Goal: Information Seeking & Learning: Learn about a topic

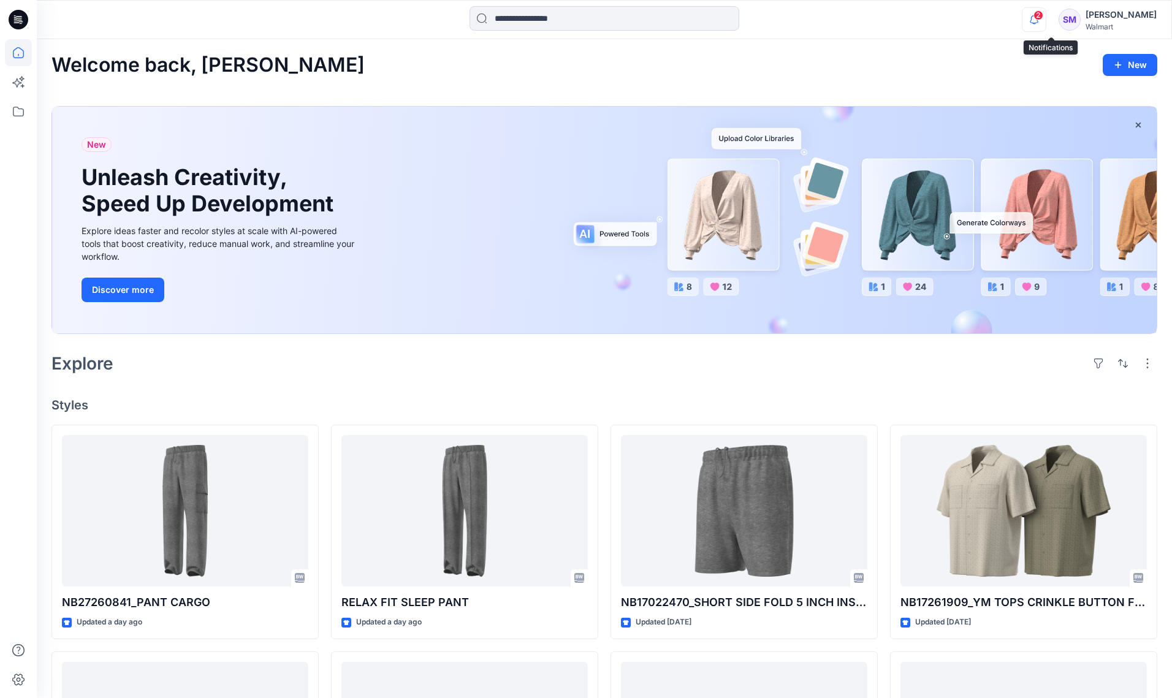
click at [1045, 20] on icon "button" at bounding box center [1033, 19] width 23 height 25
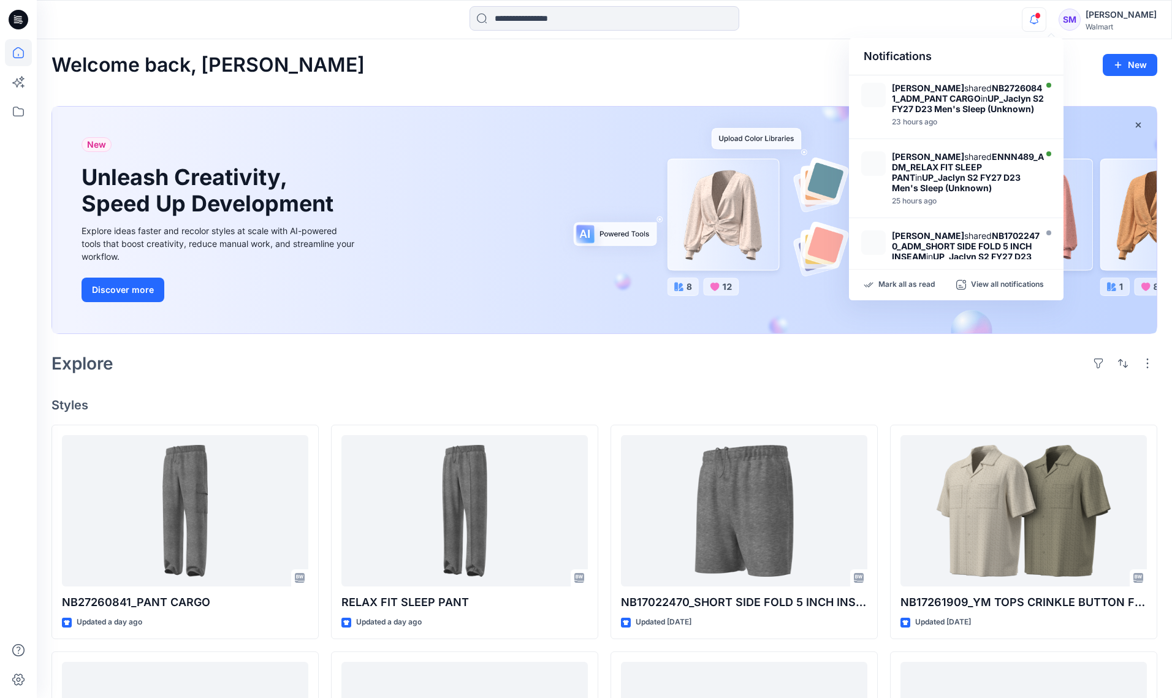
click at [908, 20] on div "Notifications [PERSON_NAME] shared NB27260841_ADM_PANT CARGO in UP_Jaclyn S2 FY…" at bounding box center [604, 19] width 1134 height 27
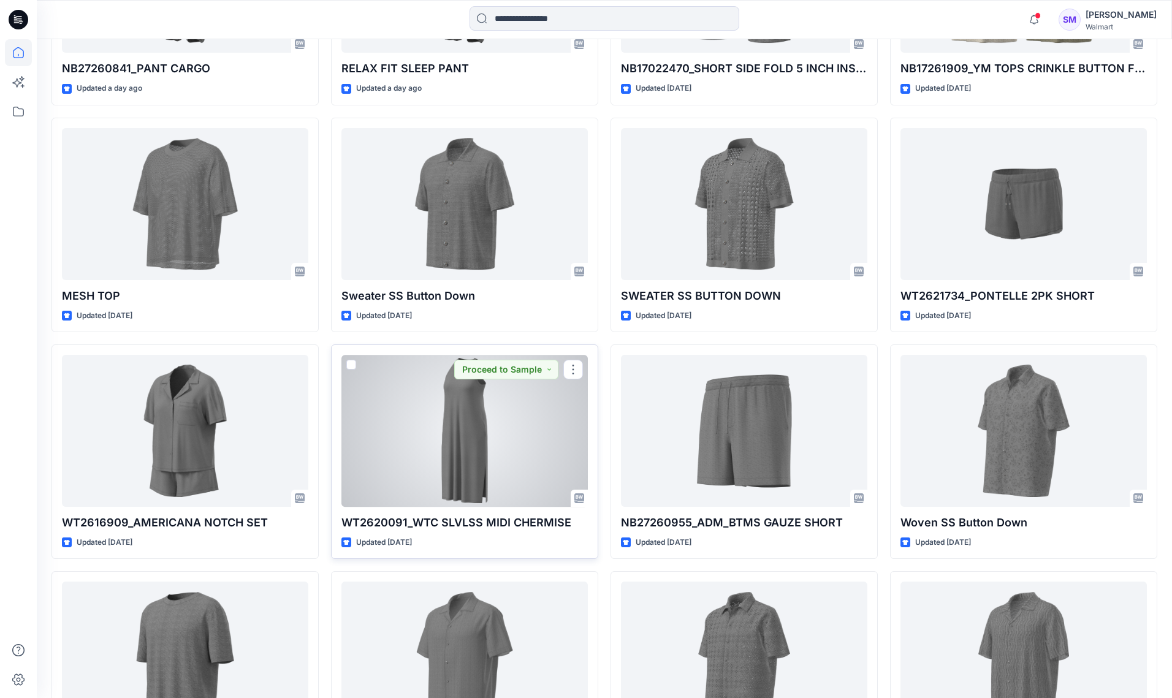
scroll to position [542, 0]
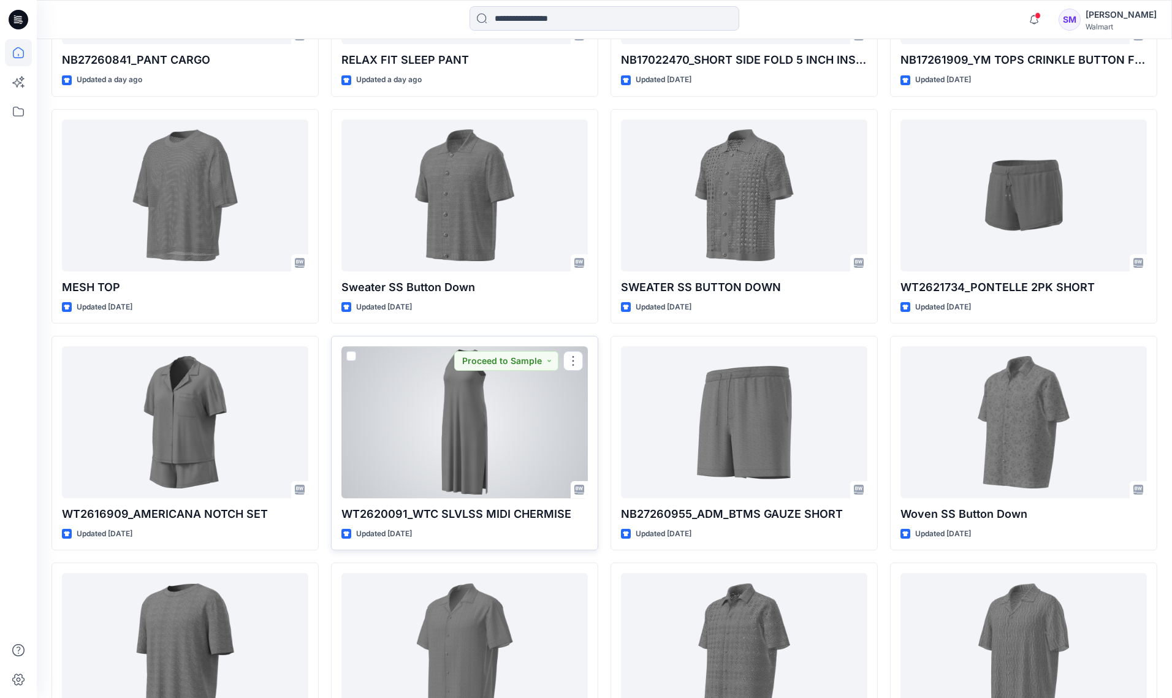
click at [494, 448] on div at bounding box center [464, 422] width 246 height 152
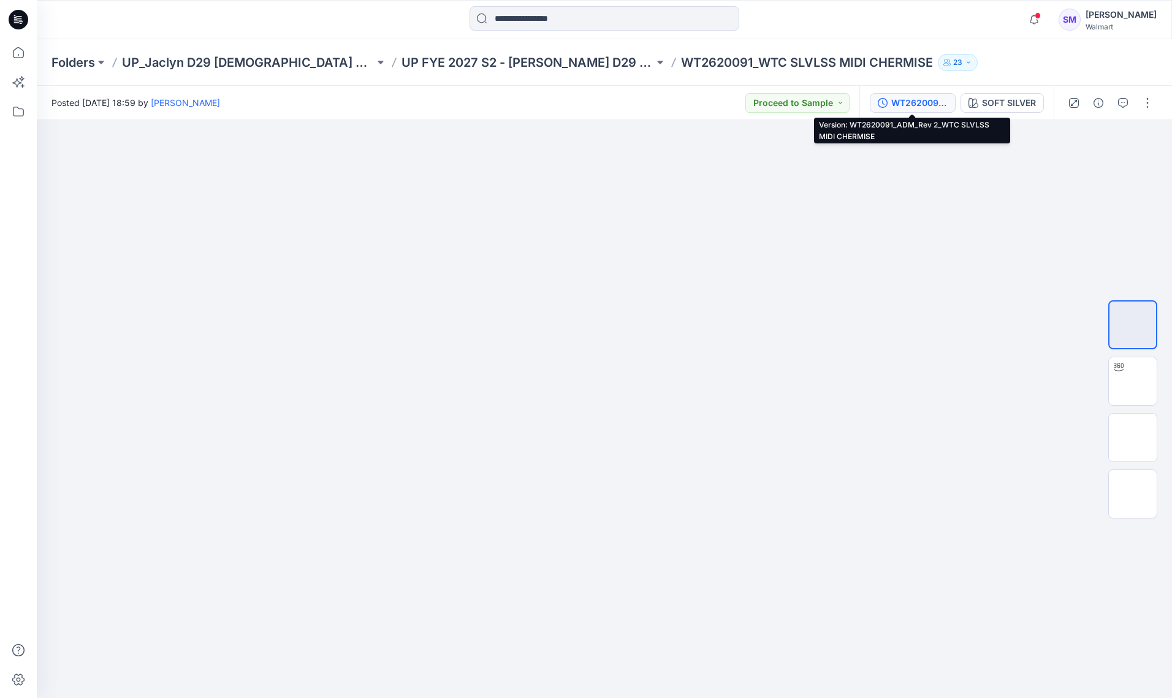
click at [908, 97] on div "WT2620091_ADM_Rev 2_WTC SLVLSS MIDI CHERMISE" at bounding box center [919, 102] width 56 height 13
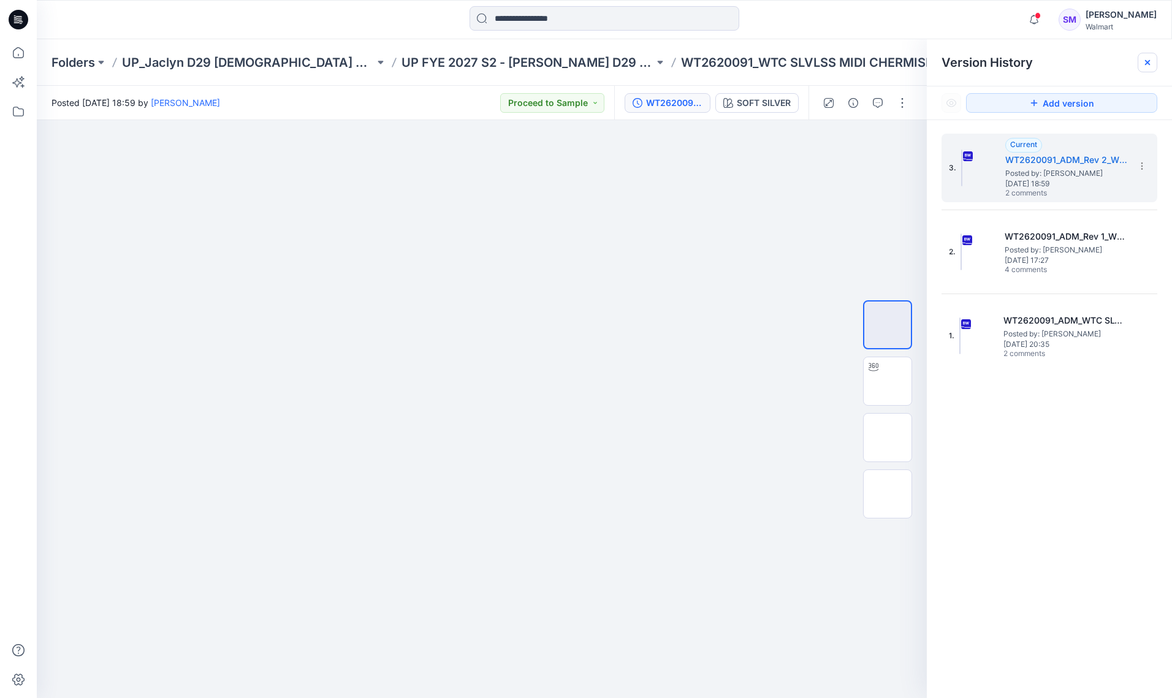
click at [1149, 63] on icon at bounding box center [1147, 63] width 10 height 10
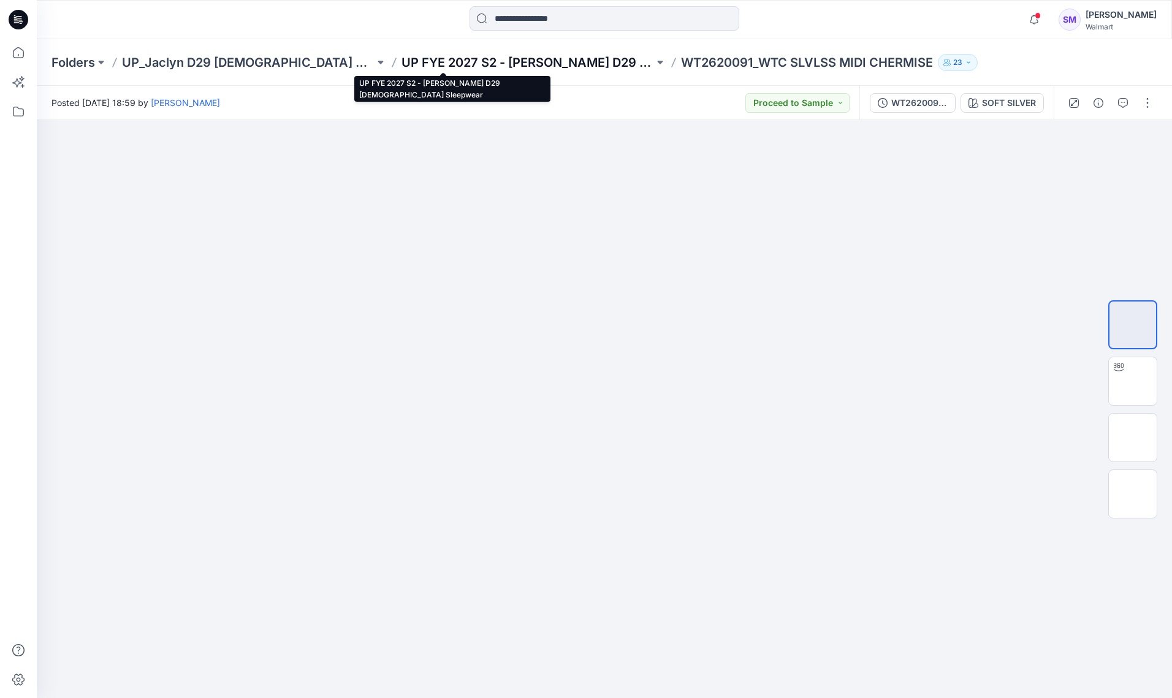
click at [477, 62] on p "UP FYE 2027 S2 - [PERSON_NAME] D29 [DEMOGRAPHIC_DATA] Sleepwear" at bounding box center [527, 62] width 252 height 17
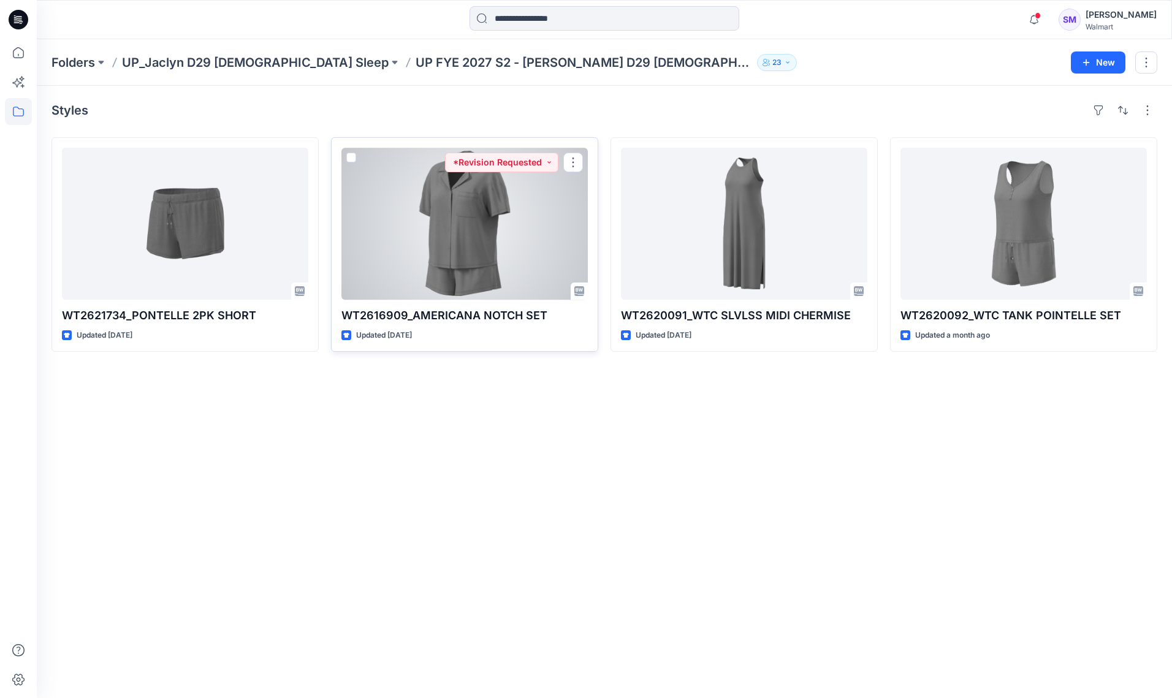
click at [436, 237] on div at bounding box center [464, 224] width 246 height 152
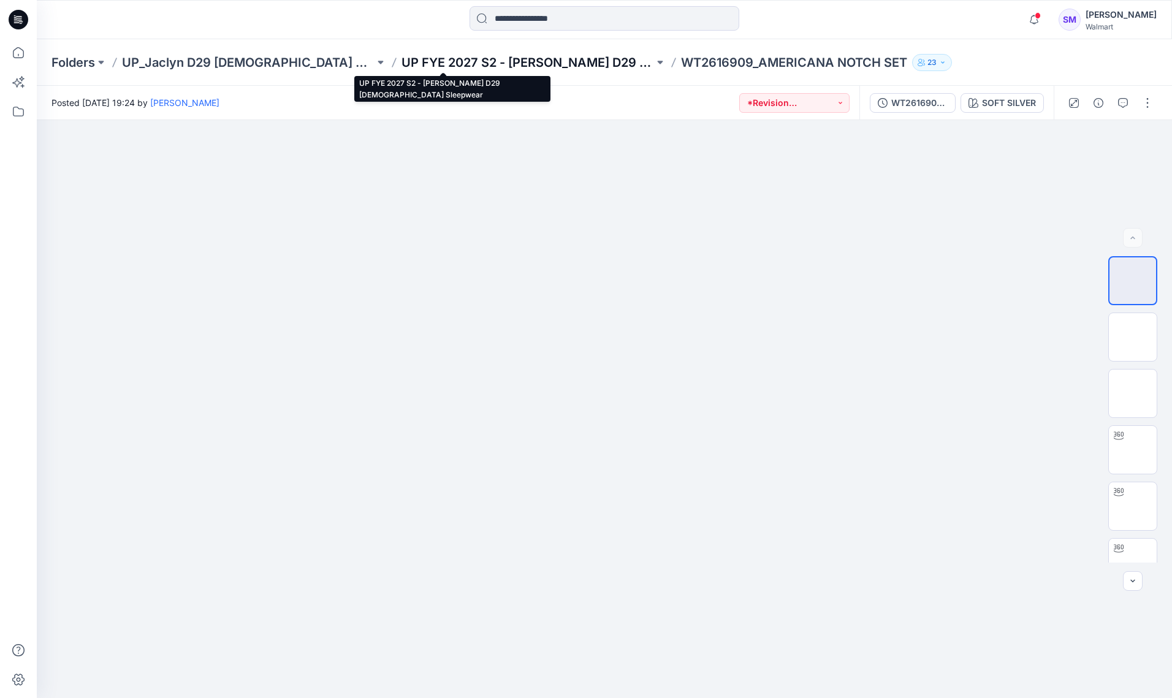
click at [507, 64] on p "UP FYE 2027 S2 - [PERSON_NAME] D29 [DEMOGRAPHIC_DATA] Sleepwear" at bounding box center [527, 62] width 252 height 17
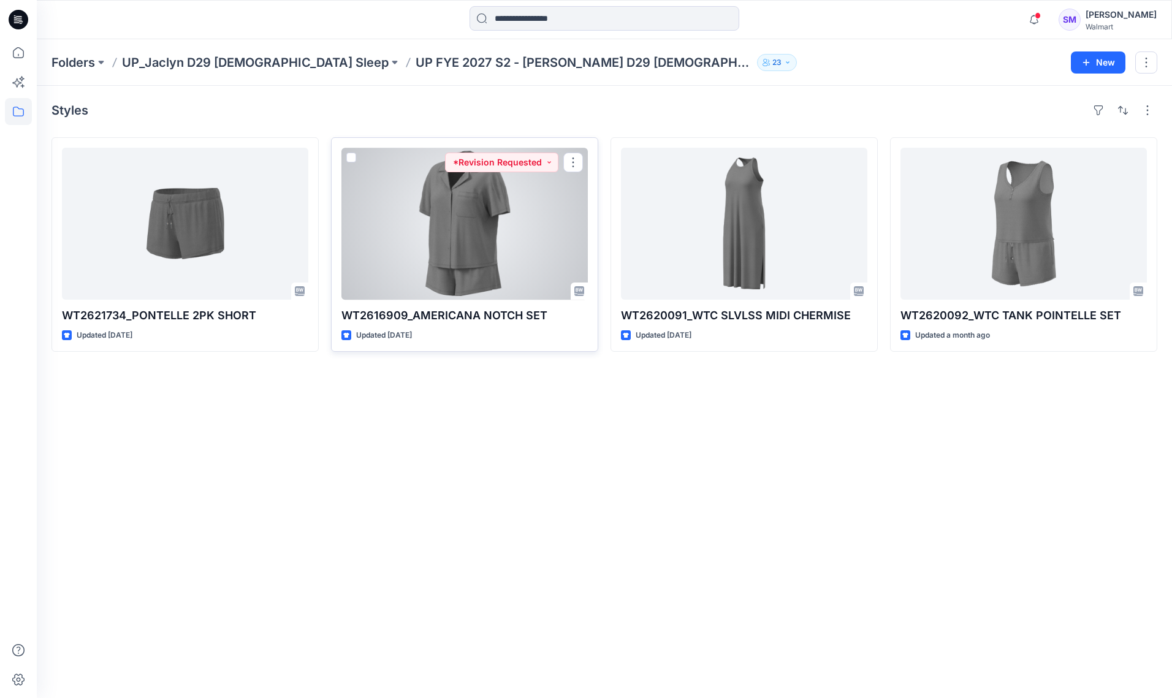
click at [505, 321] on p "WT2616909_AMERICANA NOTCH SET" at bounding box center [464, 315] width 246 height 17
click at [471, 227] on div at bounding box center [464, 224] width 246 height 152
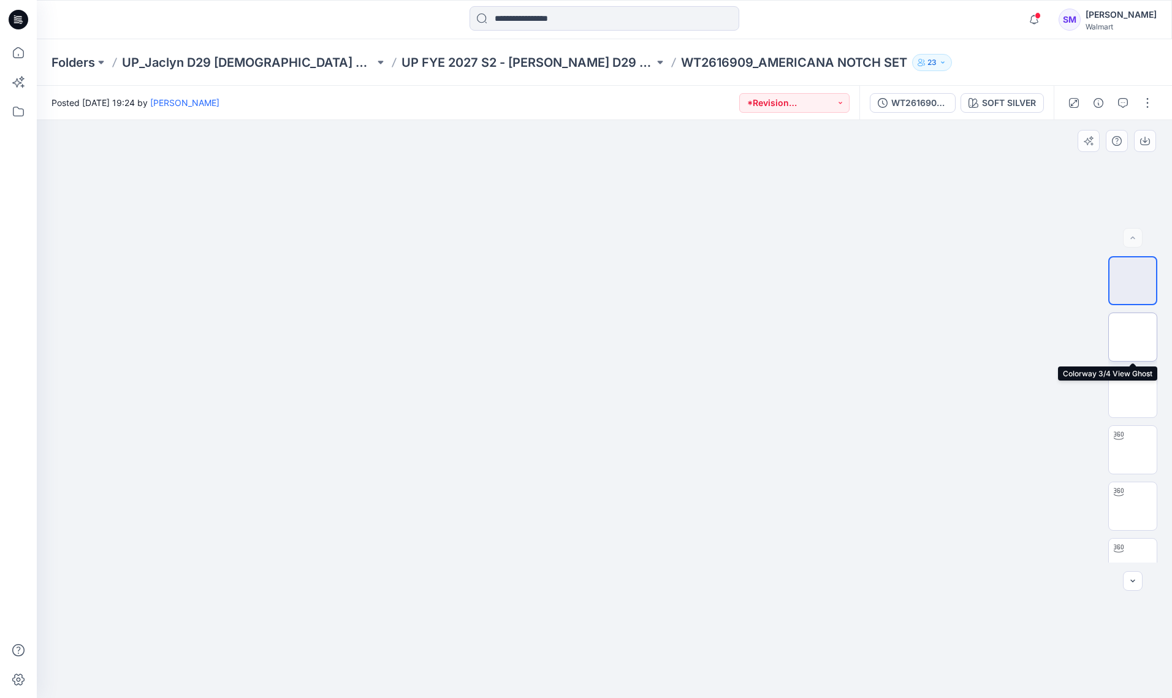
click at [1132, 337] on img at bounding box center [1132, 337] width 0 height 0
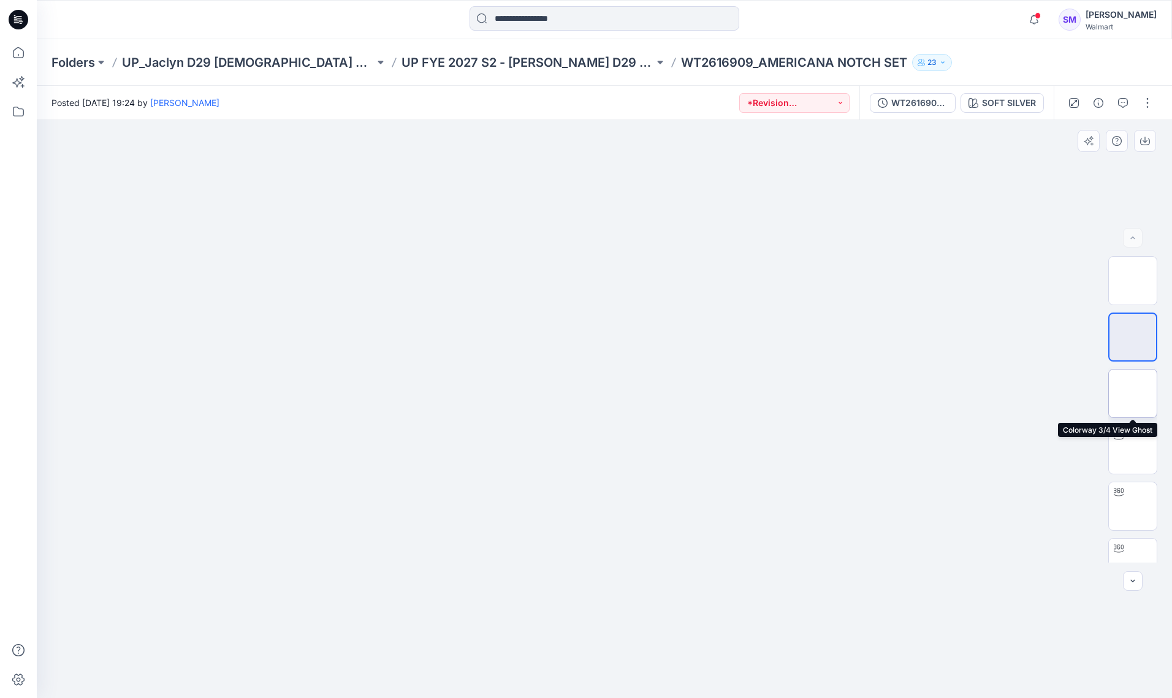
click at [1132, 393] on img at bounding box center [1132, 393] width 0 height 0
click at [1132, 337] on img at bounding box center [1132, 337] width 0 height 0
click at [1132, 281] on img at bounding box center [1132, 281] width 0 height 0
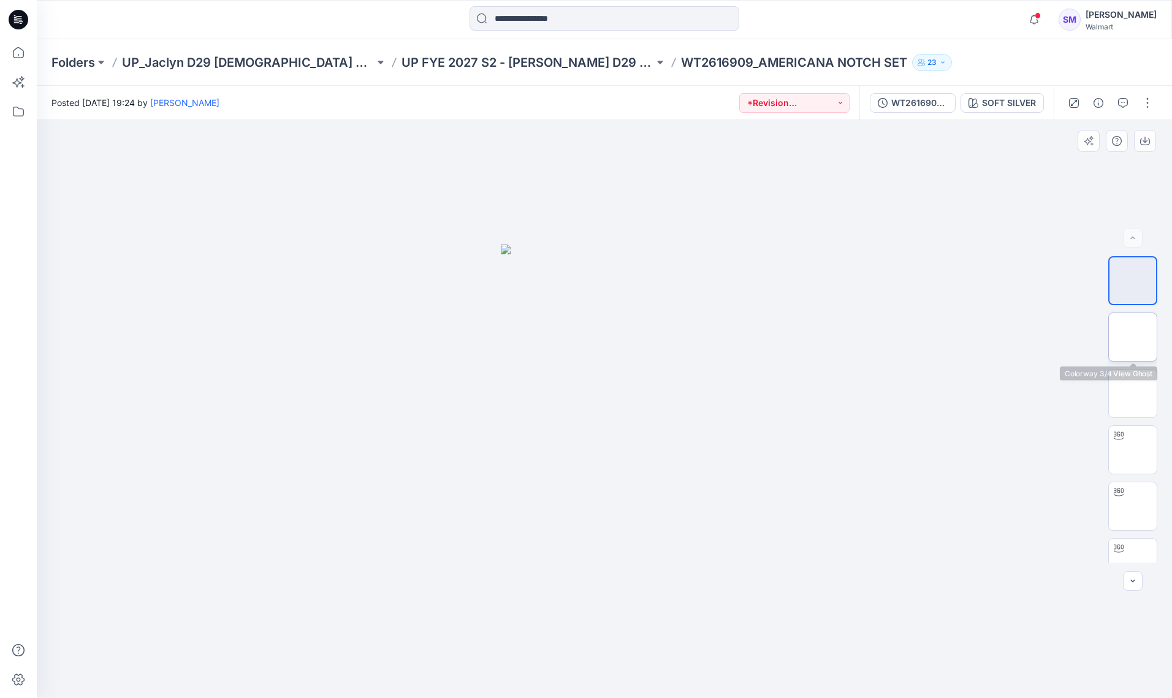
click at [1132, 337] on img at bounding box center [1132, 337] width 0 height 0
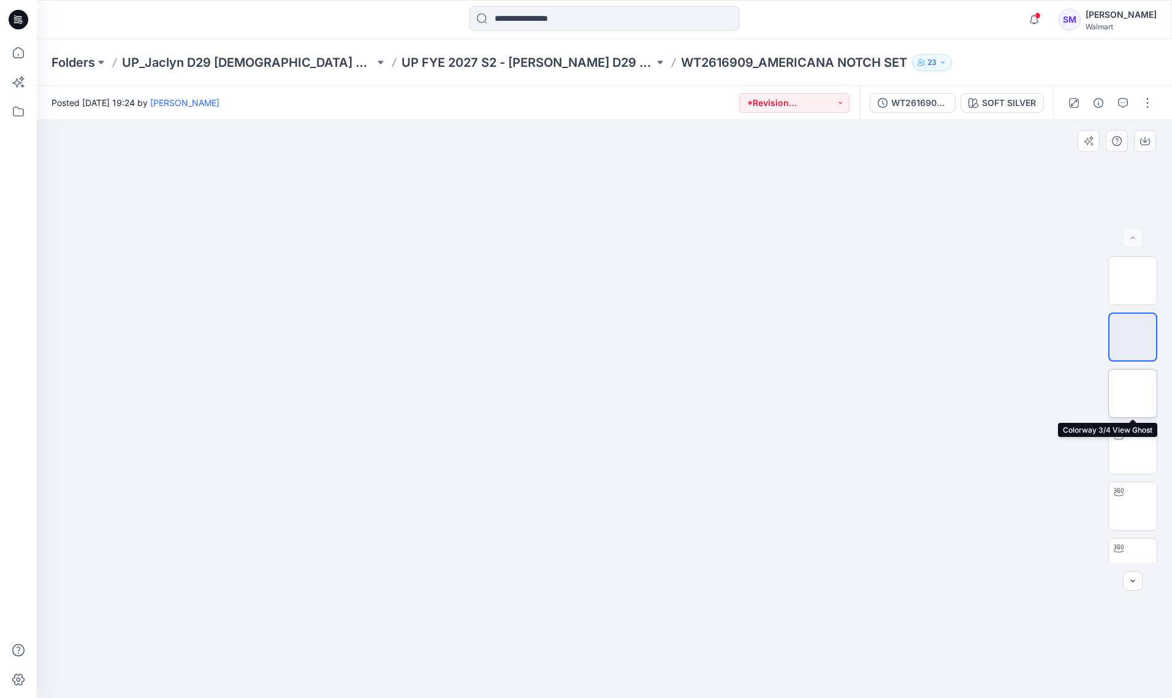
click at [1132, 393] on img at bounding box center [1132, 393] width 0 height 0
click at [1132, 337] on img at bounding box center [1132, 337] width 0 height 0
click at [1132, 281] on img at bounding box center [1132, 281] width 0 height 0
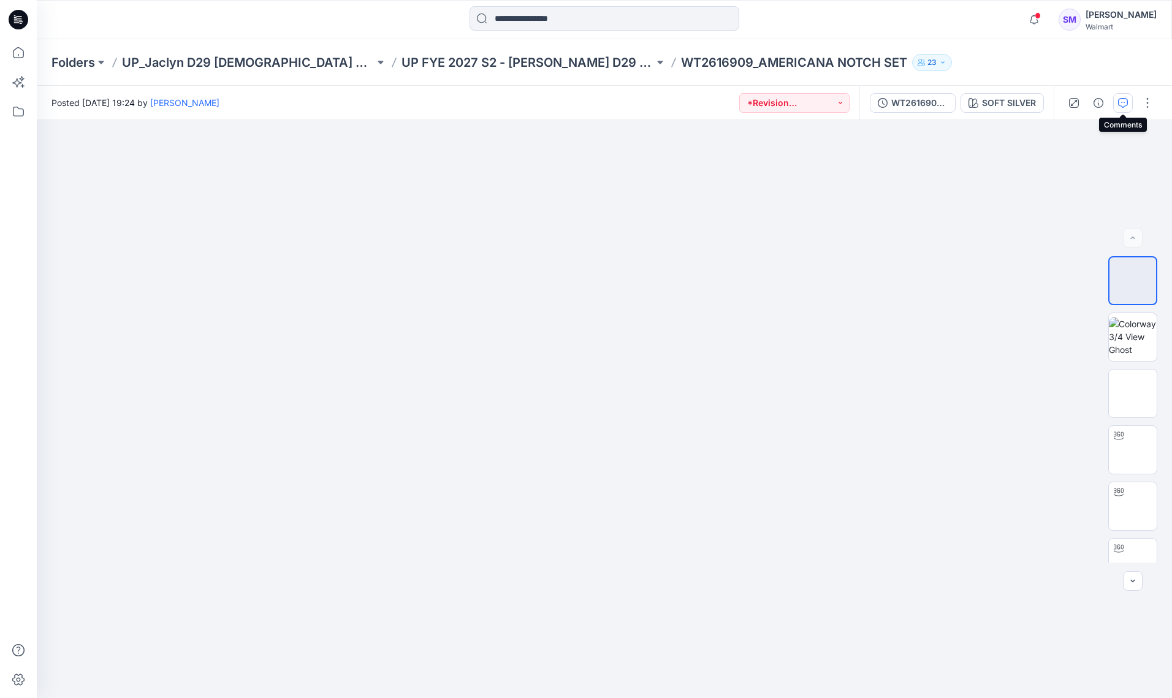
click at [1124, 107] on icon "button" at bounding box center [1123, 103] width 10 height 10
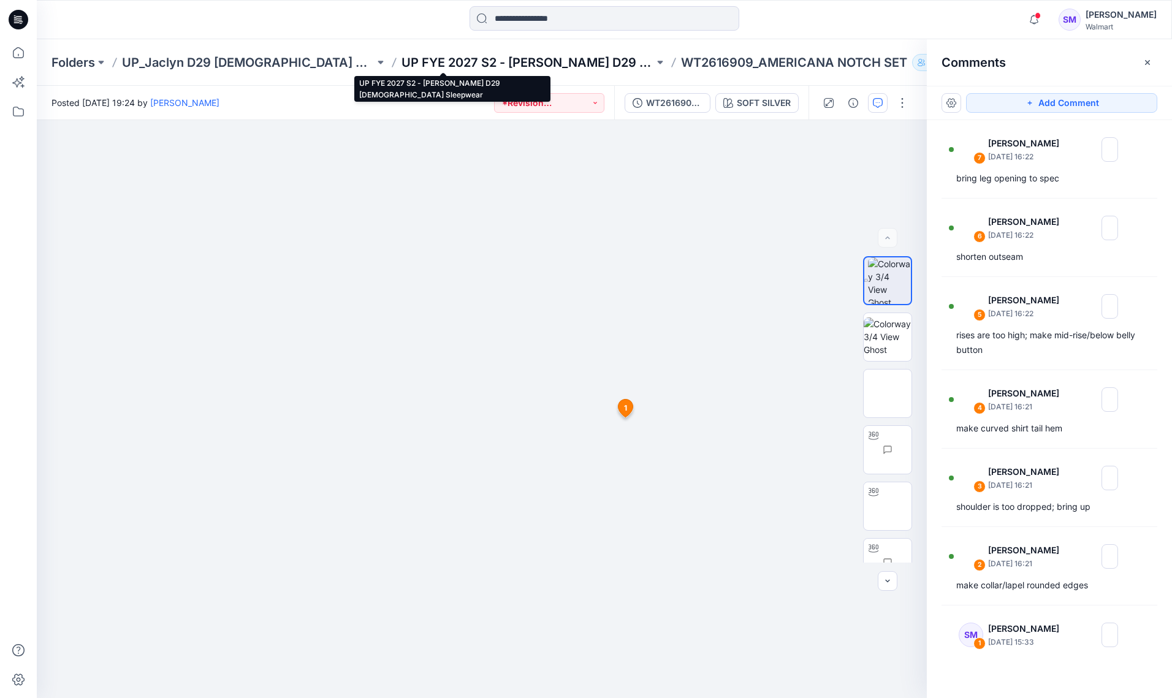
click at [401, 59] on p "UP FYE 2027 S2 - [PERSON_NAME] D29 [DEMOGRAPHIC_DATA] Sleepwear" at bounding box center [527, 62] width 252 height 17
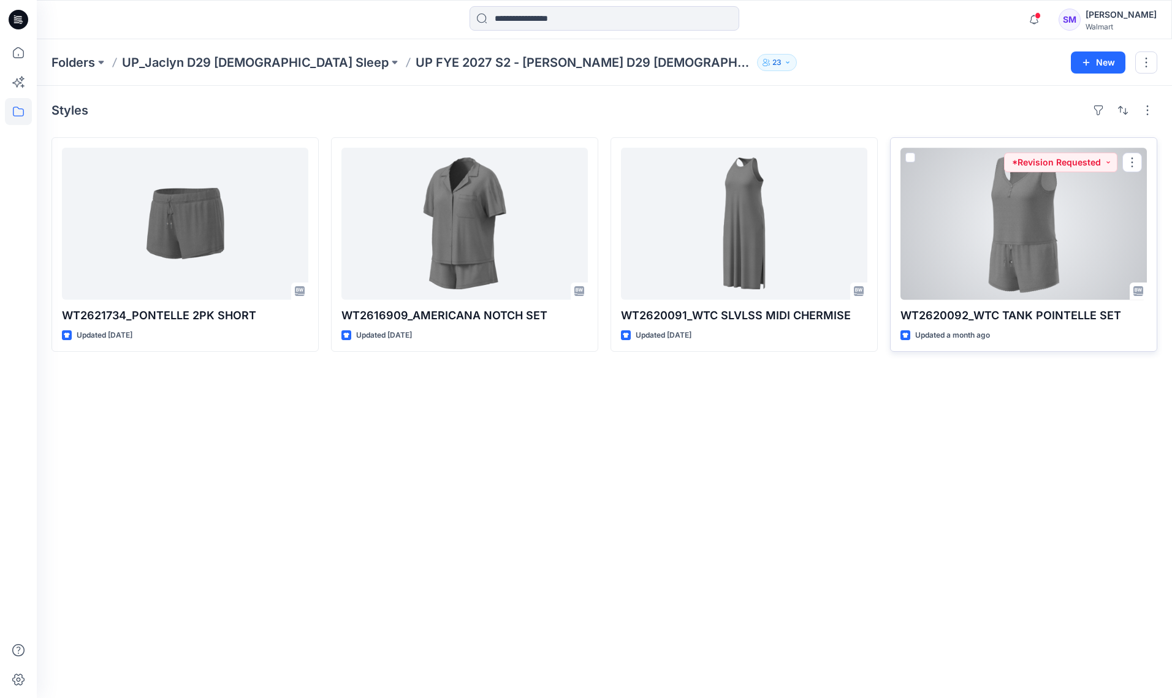
click at [1021, 253] on div at bounding box center [1023, 224] width 246 height 152
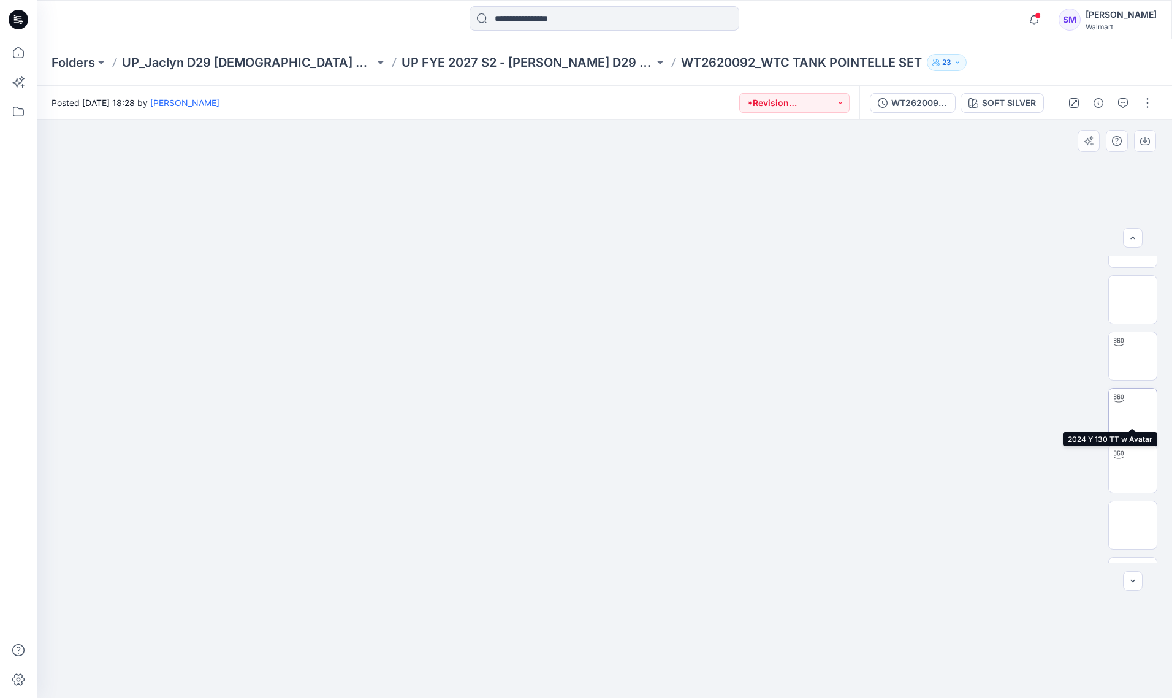
scroll to position [142, 0]
click at [1132, 421] on img at bounding box center [1132, 421] width 0 height 0
drag, startPoint x: 670, startPoint y: 424, endPoint x: 536, endPoint y: 413, distance: 135.3
click at [536, 413] on div at bounding box center [604, 409] width 1135 height 578
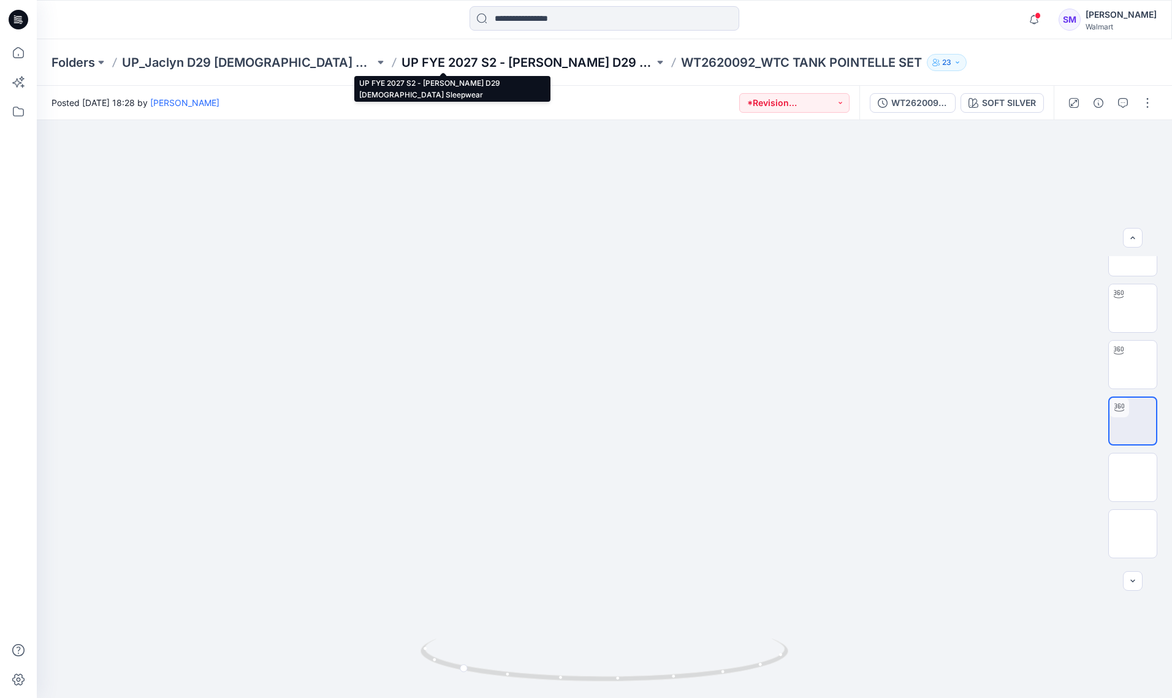
click at [521, 61] on p "UP FYE 2027 S2 - [PERSON_NAME] D29 [DEMOGRAPHIC_DATA] Sleepwear" at bounding box center [527, 62] width 252 height 17
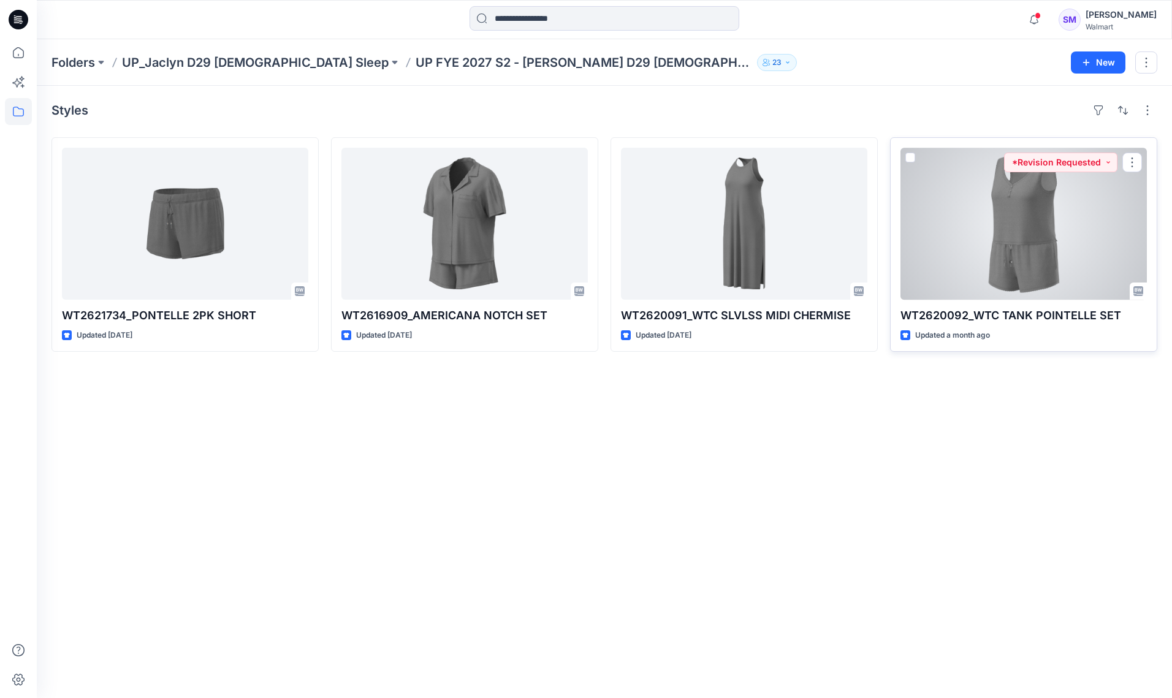
click at [999, 240] on div at bounding box center [1023, 224] width 246 height 152
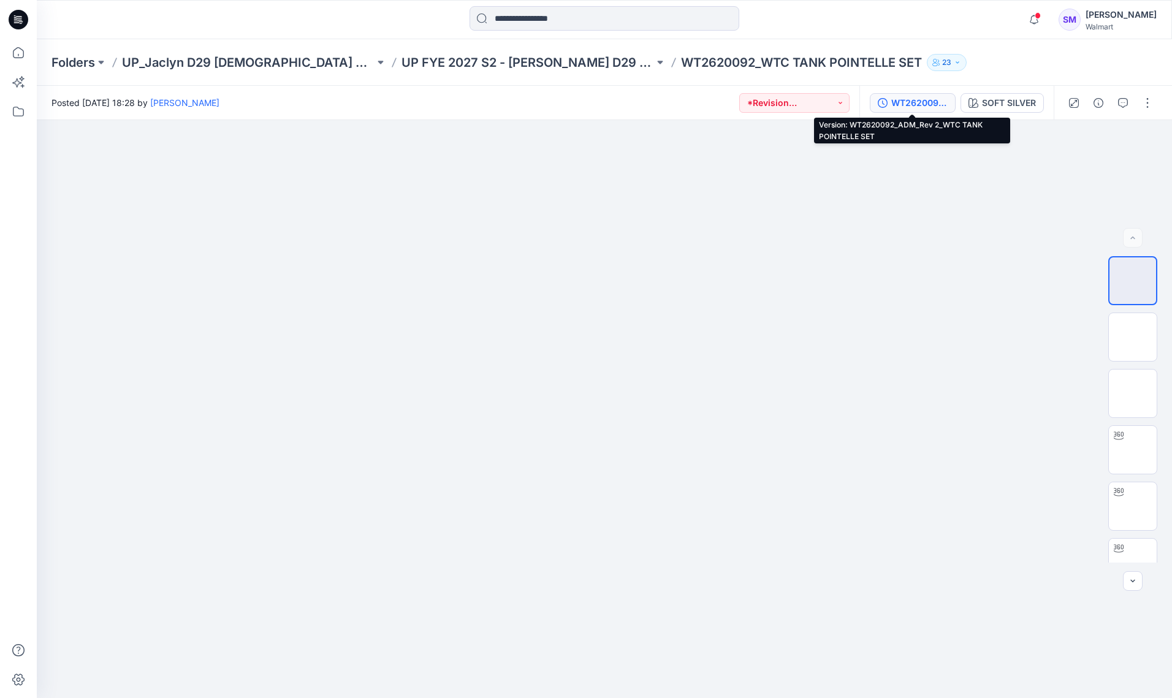
click at [925, 101] on div "WT2620092_ADM_Rev 2_WTC TANK POINTELLE SET" at bounding box center [919, 102] width 56 height 13
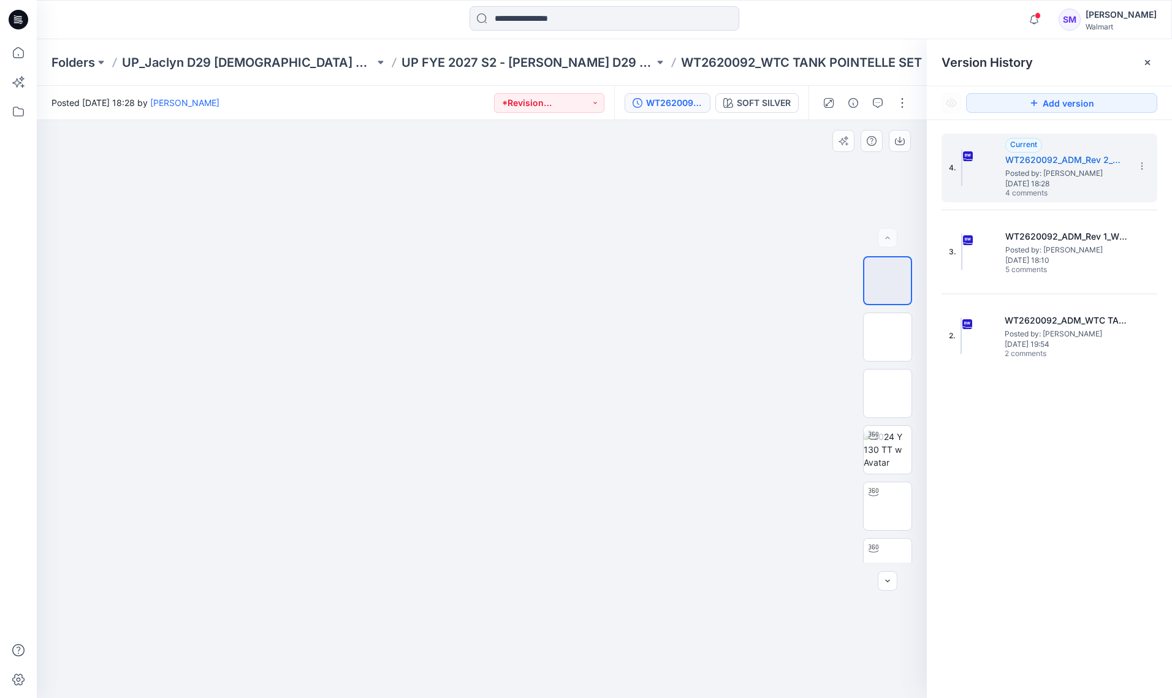
click at [735, 303] on div at bounding box center [482, 409] width 890 height 578
click at [1150, 62] on icon at bounding box center [1147, 63] width 10 height 10
